Goal: Information Seeking & Learning: Learn about a topic

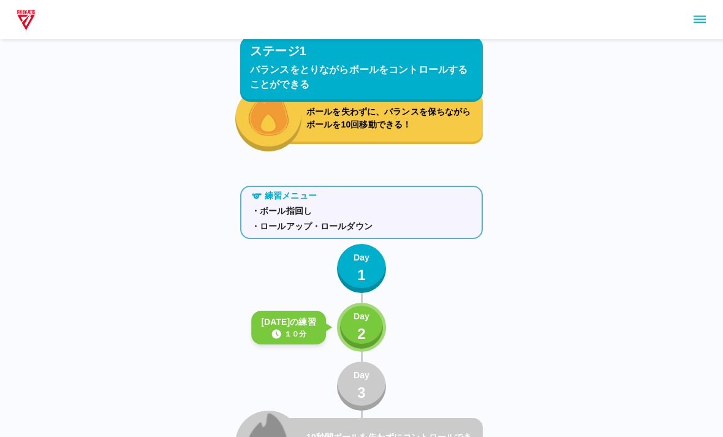
scroll to position [1023, 0]
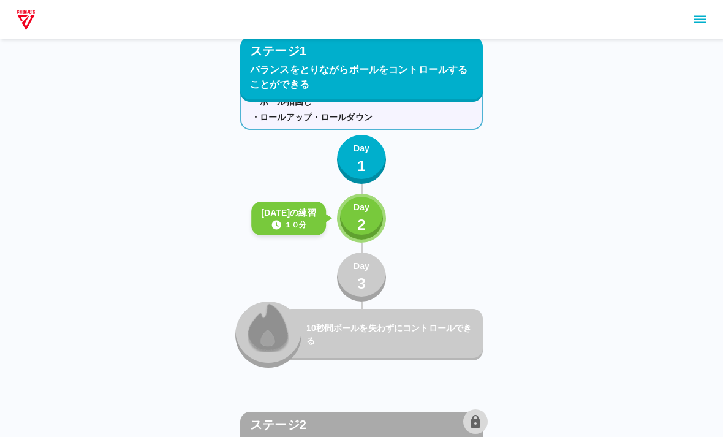
click at [367, 222] on div "Day 2" at bounding box center [361, 218] width 16 height 35
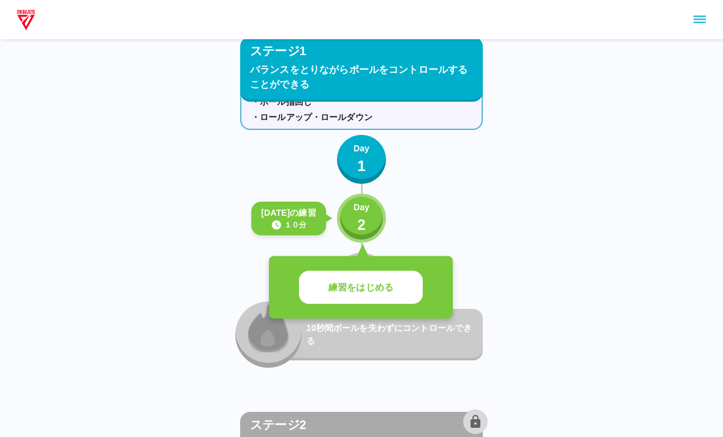
click at [364, 302] on button "練習をはじめる" at bounding box center [361, 288] width 124 height 34
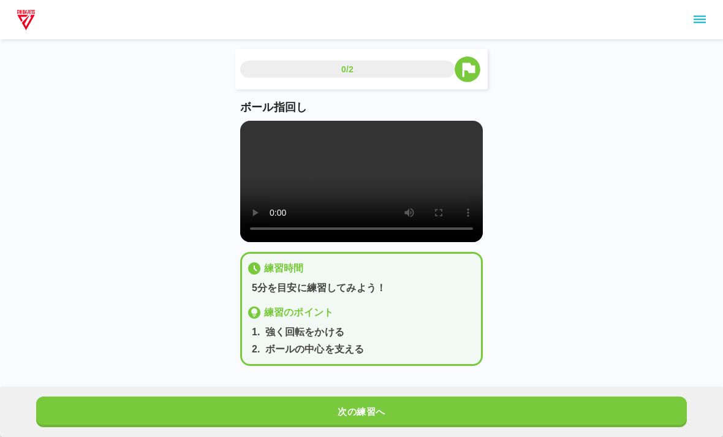
click at [371, 198] on video at bounding box center [361, 181] width 242 height 121
click at [348, 167] on video at bounding box center [361, 181] width 242 height 121
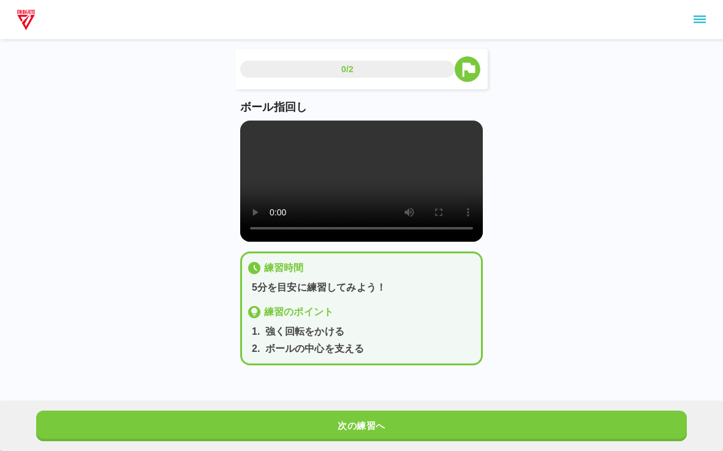
click at [243, 122] on div "ボール指回し" at bounding box center [361, 170] width 242 height 143
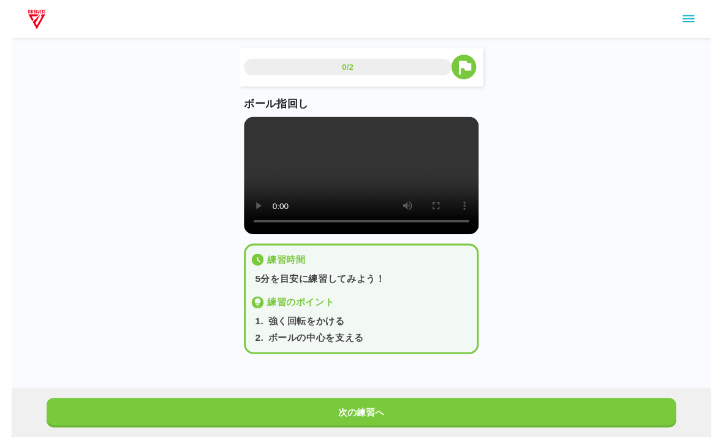
scroll to position [15, 0]
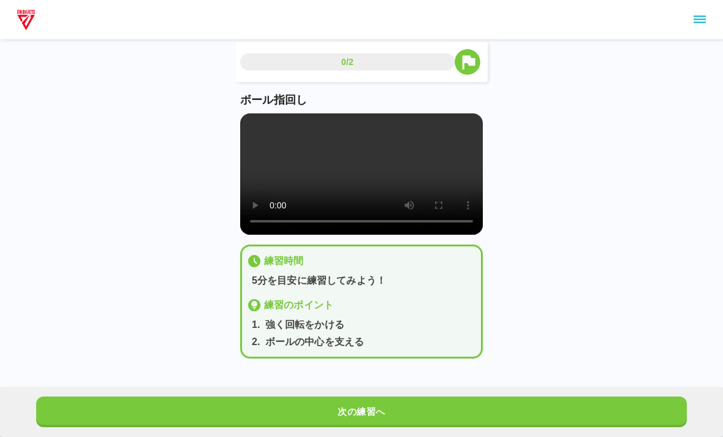
click at [380, 406] on button "次の練習へ" at bounding box center [361, 411] width 650 height 31
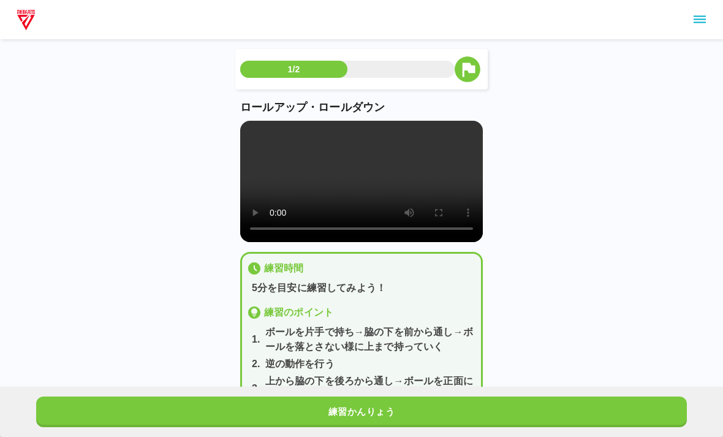
click at [247, 124] on video at bounding box center [361, 181] width 242 height 121
click at [250, 135] on video at bounding box center [361, 181] width 242 height 121
click at [369, 190] on video at bounding box center [361, 181] width 242 height 121
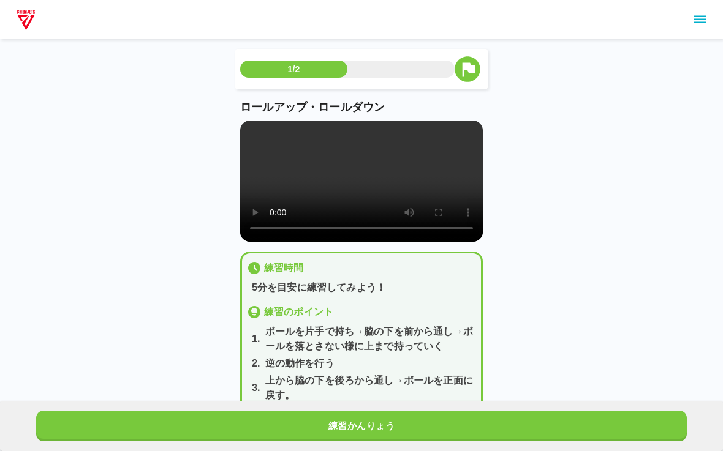
click at [253, 135] on video at bounding box center [361, 181] width 242 height 121
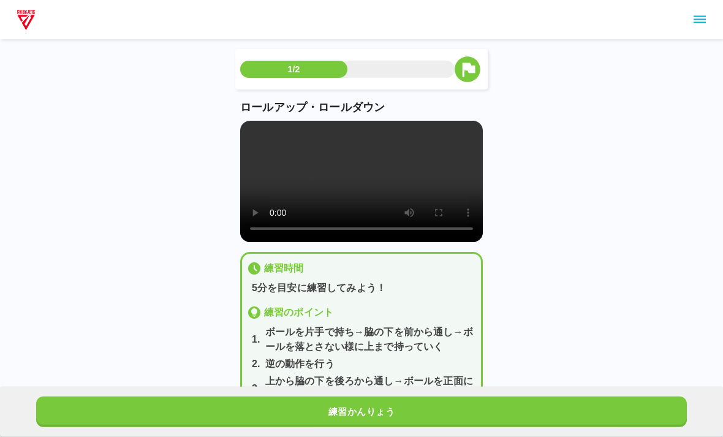
scroll to position [15, 0]
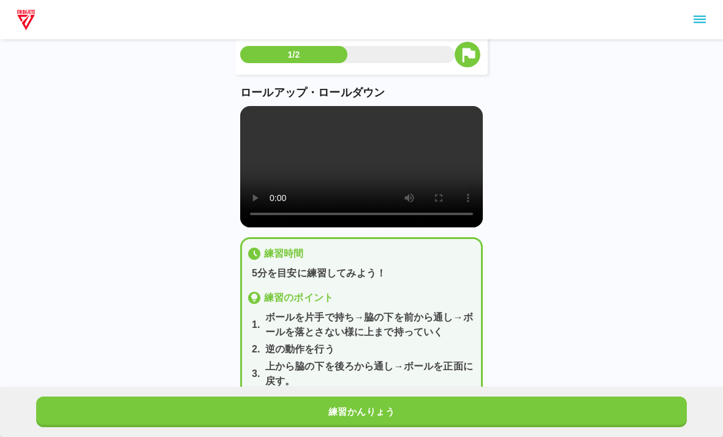
click at [412, 400] on button "練習かんりょう" at bounding box center [361, 411] width 650 height 31
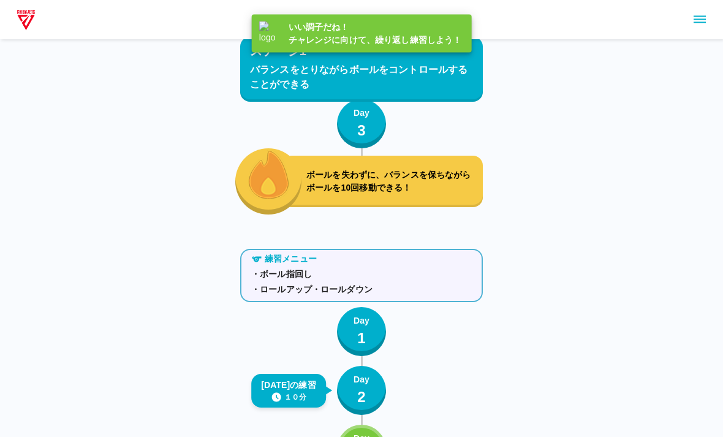
scroll to position [1023, 0]
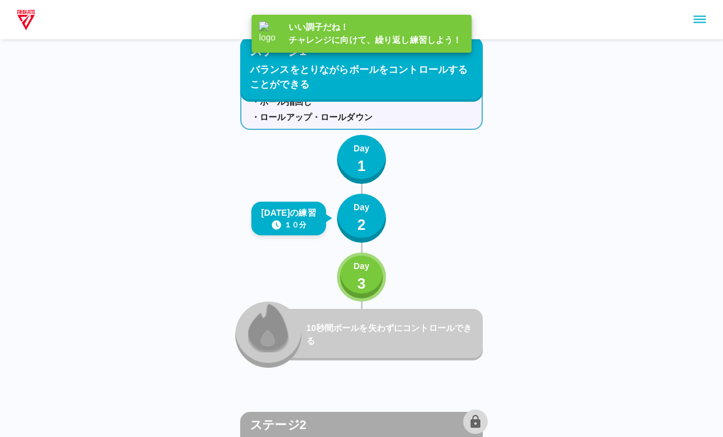
click at [359, 216] on p "2" at bounding box center [361, 225] width 9 height 22
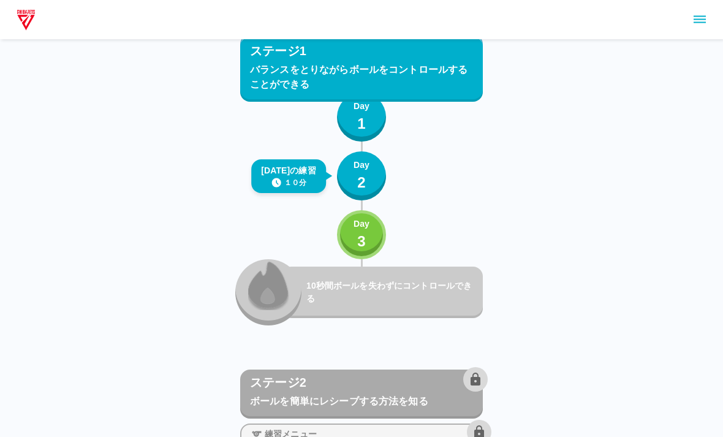
scroll to position [1065, 0]
